Goal: Find specific page/section: Find specific page/section

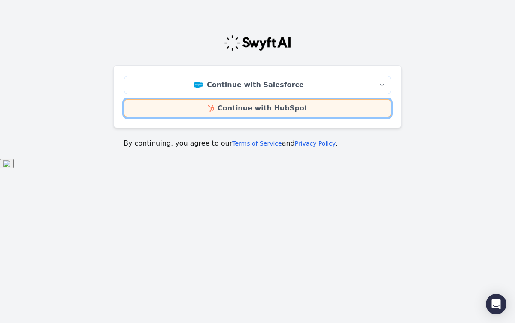
click at [284, 107] on link "Continue with HubSpot" at bounding box center [257, 108] width 267 height 18
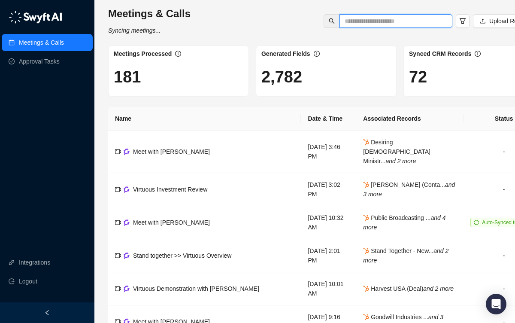
click at [359, 20] on input "text" at bounding box center [393, 20] width 96 height 9
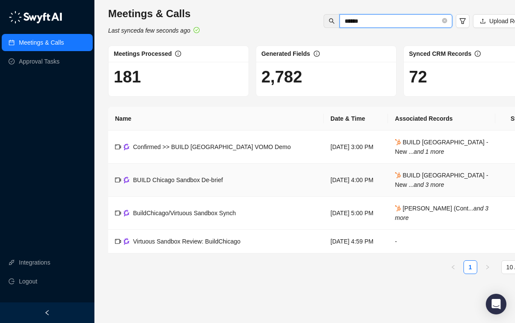
type input "*****"
click at [173, 180] on span "BUILD Chicago Sandbox De-brief" at bounding box center [178, 180] width 90 height 7
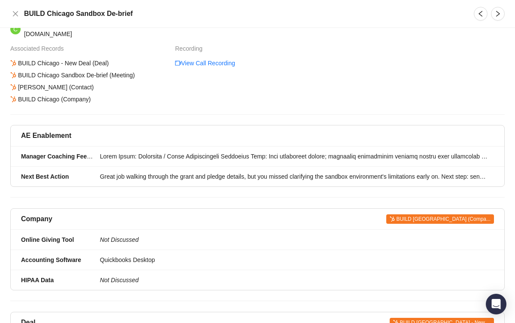
scroll to position [2, 0]
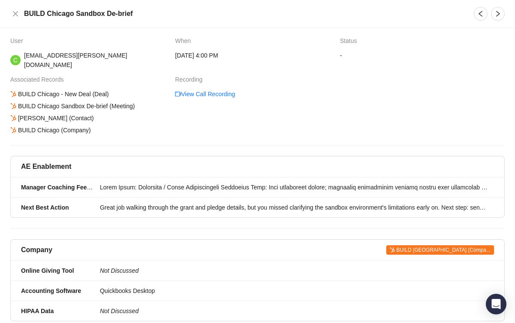
click at [448, 245] on span "BUILD [GEOGRAPHIC_DATA] (Compa..." at bounding box center [440, 249] width 108 height 9
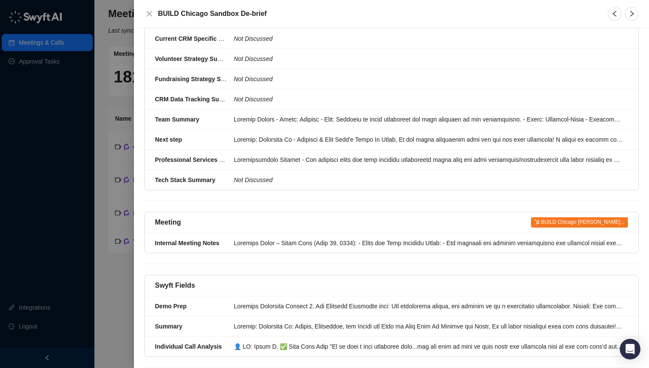
scroll to position [0, 0]
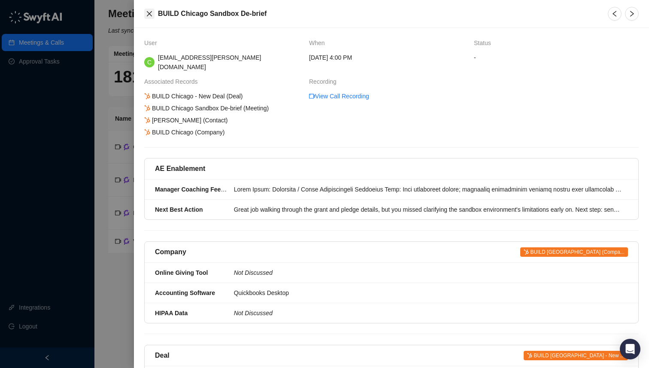
click at [149, 10] on button "Close" at bounding box center [149, 14] width 10 height 10
